Goal: Transaction & Acquisition: Subscribe to service/newsletter

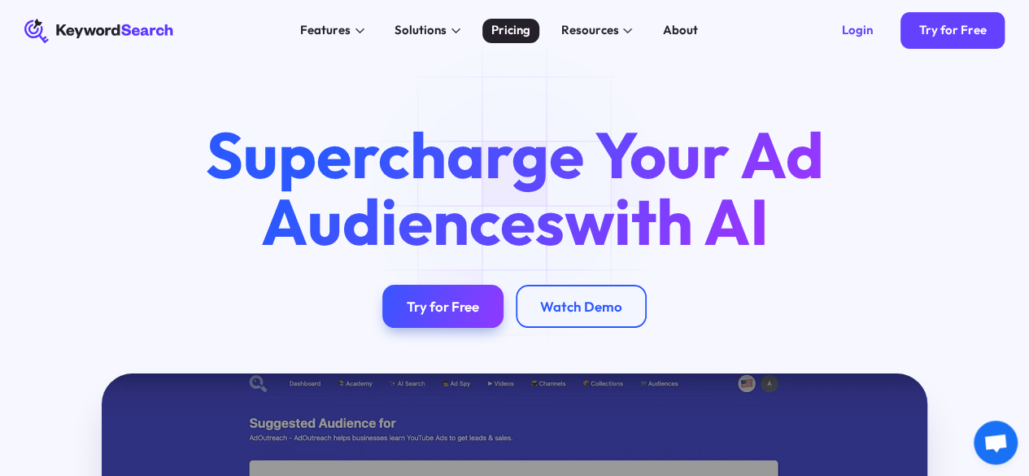
click at [506, 24] on div "Pricing" at bounding box center [510, 30] width 39 height 19
